Goal: Communication & Community: Answer question/provide support

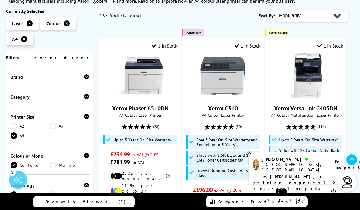
scroll to position [112, 0]
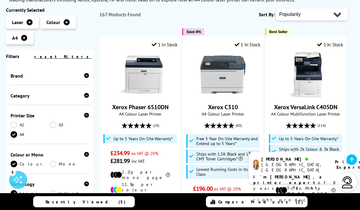
click at [297, 184] on div "[PERSON_NAME], [GEOGRAPHIC_DATA] Printer Expert I'm [PERSON_NAME], a printer ex…" at bounding box center [295, 168] width 95 height 32
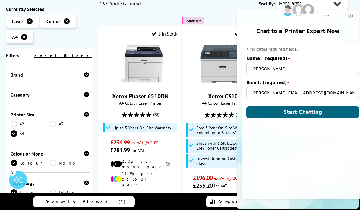
scroll to position [0, 0]
click at [308, 111] on span "Start Chatting" at bounding box center [302, 112] width 39 height 6
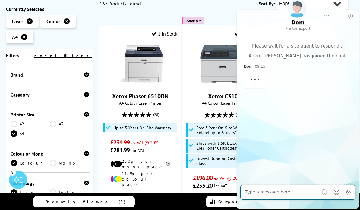
click at [269, 192] on textarea at bounding box center [281, 192] width 73 height 6
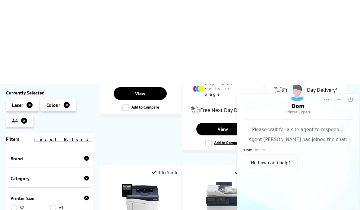
scroll to position [333, 0]
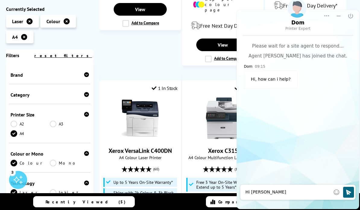
click at [261, 192] on textarea "Hi [PERSON_NAME]" at bounding box center [287, 192] width 85 height 6
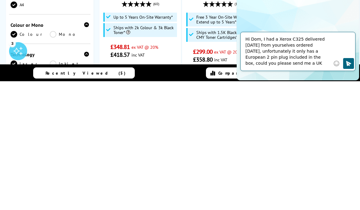
click at [276, 57] on textarea "Hi Dom, I had a Xerox C325 delivered [DATE] from yourselves ordered [DATE], unf…" at bounding box center [287, 51] width 85 height 30
click at [285, 56] on textarea "Hi Dom, I had a Xerox C325 delivered [DATE] from yourselves ordered [DATE], unf…" at bounding box center [287, 51] width 85 height 30
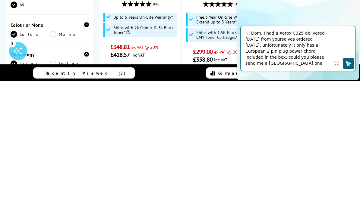
click at [282, 65] on textarea "Hi Dom, I had a Xerox C325 delivered [DATE] from yourselves ordered [DATE], unf…" at bounding box center [287, 48] width 85 height 36
click at [353, 62] on button "Click to send" at bounding box center [348, 63] width 11 height 11
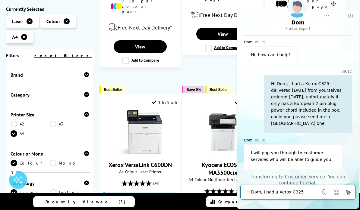
scroll to position [26, 0]
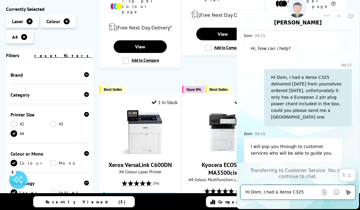
click at [350, 175] on icon "Scroll to bottom" at bounding box center [349, 175] width 6 height 6
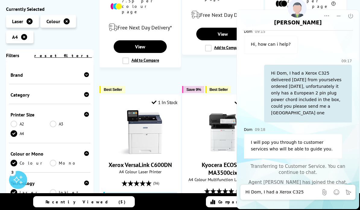
scroll to position [30, 0]
click at [351, 176] on icon "Scroll to bottom" at bounding box center [349, 175] width 6 height 6
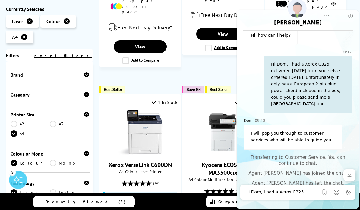
scroll to position [42, 0]
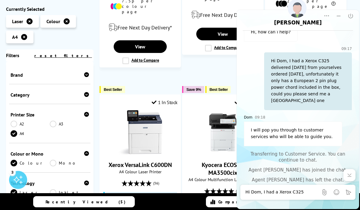
click at [350, 174] on icon "Scroll to bottom" at bounding box center [349, 175] width 6 height 6
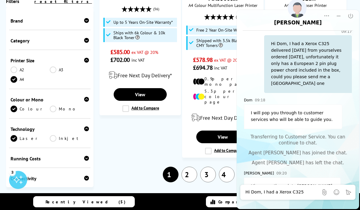
scroll to position [1181, 0]
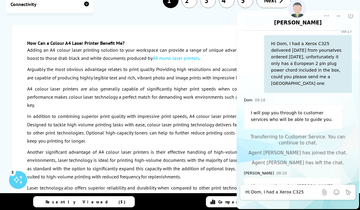
click at [283, 188] on div "Hi Dom, I had a Xerox C325 delivered [DATE] from yourselves ordered [DATE], unf…" at bounding box center [281, 192] width 73 height 12
click at [277, 193] on textarea "Hi Dom, I had a Xerox C325 delivered [DATE] from yourselves ordered [DATE], unf…" at bounding box center [281, 192] width 73 height 6
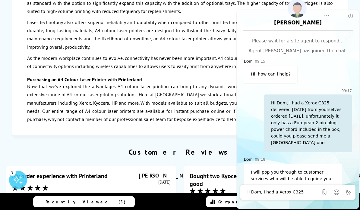
scroll to position [0, 0]
click at [289, 100] on div "Hi Dom, I had a Xerox C325 delivered [DATE] from yourselves ordered [DATE], unf…" at bounding box center [308, 124] width 88 height 58
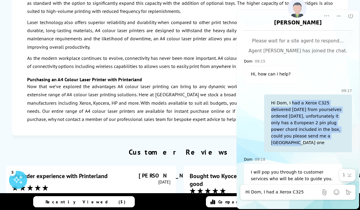
copy div "had a Xerox C325 delivered [DATE] from yourselves ordered [DATE], unfortunately…"
click at [282, 191] on textarea "Hi Dom, I had a Xerox C325 delivered [DATE] from yourselves ordered [DATE], unf…" at bounding box center [281, 192] width 73 height 6
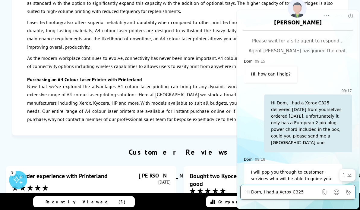
scroll to position [1383, 0]
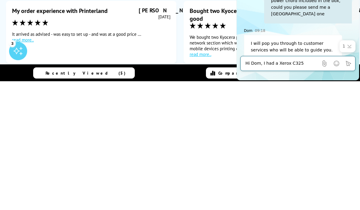
click at [284, 63] on textarea "Hi Dom, I had a Xerox C325 delivered [DATE] from yourselves ordered [DATE], unf…" at bounding box center [281, 64] width 73 height 6
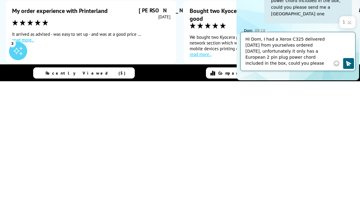
click at [249, 43] on textarea "Hi Dom, I had a Xerox C325 delivered [DATE] from yourselves ordered [DATE], unf…" at bounding box center [287, 51] width 85 height 30
click at [247, 35] on div "Hi Dom, I had a Xerox C325 delivered [DATE] from yourselves ordered [DATE], unf…" at bounding box center [287, 51] width 85 height 36
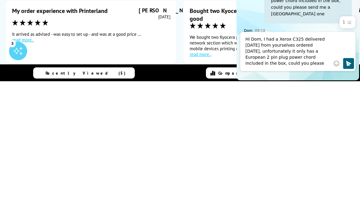
scroll to position [1513, 0]
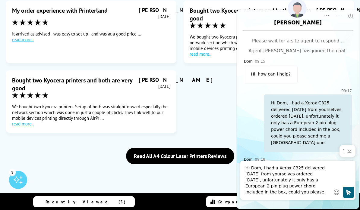
click at [248, 167] on textarea "Hi Dom, I had a Xerox C325 delivered [DATE] from yourselves ordered [DATE], unf…" at bounding box center [287, 180] width 85 height 30
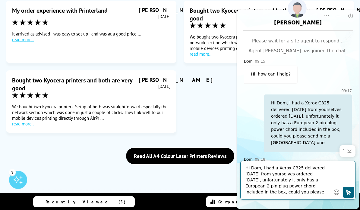
scroll to position [1537, 0]
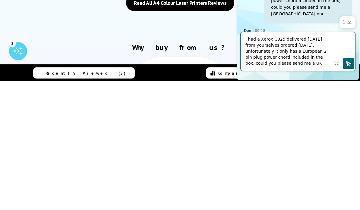
type textarea "I had a Xerox C325 delivered [DATE] from yourselves ordered [DATE], unfortunate…"
click at [349, 63] on icon "Click to send" at bounding box center [348, 64] width 6 height 6
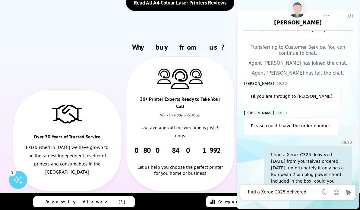
scroll to position [149, 0]
click at [283, 190] on textarea "I had a Xerox C325 delivered [DATE] from yourselves ordered [DATE], unfortunate…" at bounding box center [281, 192] width 73 height 6
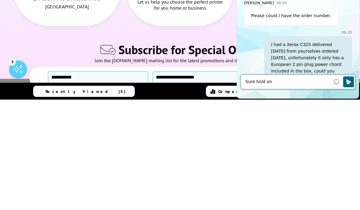
type textarea "Sure hold on"
click at [349, 83] on icon "Click to send" at bounding box center [348, 81] width 5 height 5
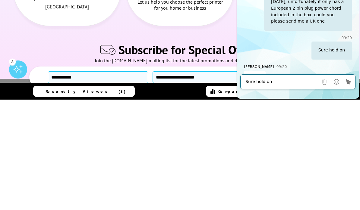
scroll to position [207, 0]
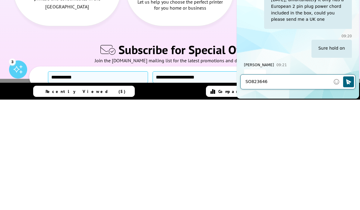
type textarea "SO823646"
click at [349, 81] on icon "Click to send" at bounding box center [348, 82] width 6 height 6
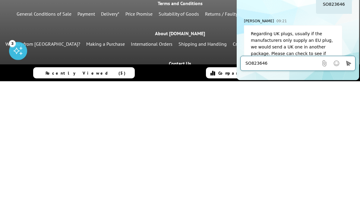
scroll to position [1818, 0]
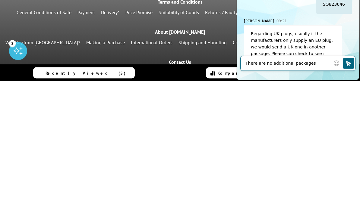
click at [263, 65] on textarea "There are no additional packages" at bounding box center [287, 64] width 85 height 6
type textarea "There were no additional packages"
click at [348, 60] on button "Click to send" at bounding box center [348, 63] width 11 height 11
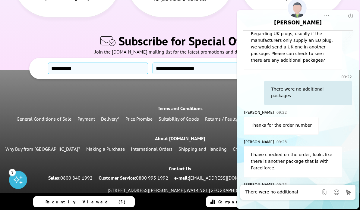
scroll to position [390, 0]
click at [276, 193] on textarea "There were no additional packages" at bounding box center [281, 192] width 73 height 6
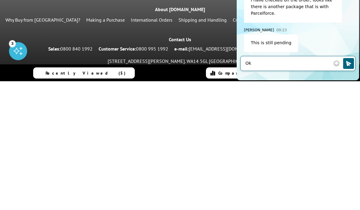
scroll to position [419, 0]
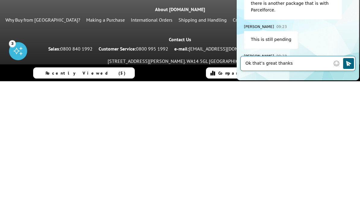
type textarea "Ok that’s great thanks"
click at [348, 62] on icon "Click to send" at bounding box center [348, 64] width 6 height 6
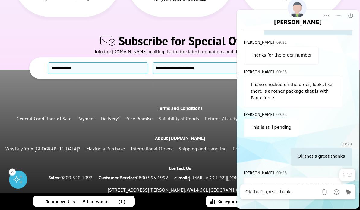
scroll to position [460, 0]
click at [277, 194] on textarea "Ok that’s great thanks" at bounding box center [281, 192] width 73 height 6
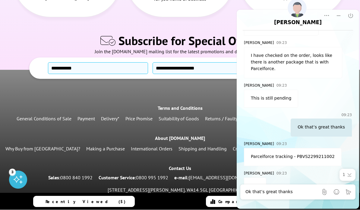
scroll to position [489, 0]
click at [280, 191] on textarea "Ok that’s great thanks" at bounding box center [281, 192] width 73 height 6
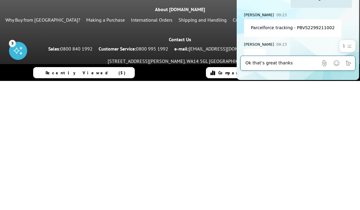
scroll to position [1841, 0]
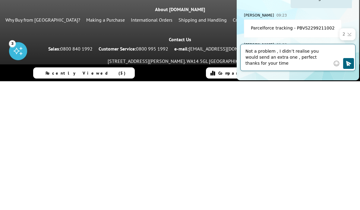
type textarea "Not a problem , I didn’t realise you would send an extra one , perfect thanks f…"
click at [352, 62] on button "Click to send" at bounding box center [348, 63] width 11 height 11
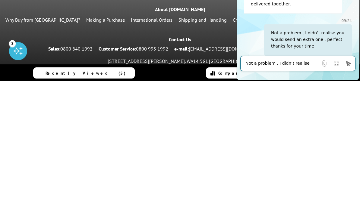
scroll to position [554, 0]
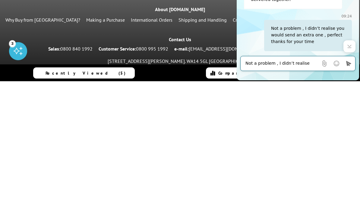
click at [285, 63] on textarea "Not a problem , I didn’t realise you would send an extra one , perfect thanks f…" at bounding box center [281, 64] width 73 height 6
type textarea "I"
type textarea "Will do have a great"
